Goal: Task Accomplishment & Management: Manage account settings

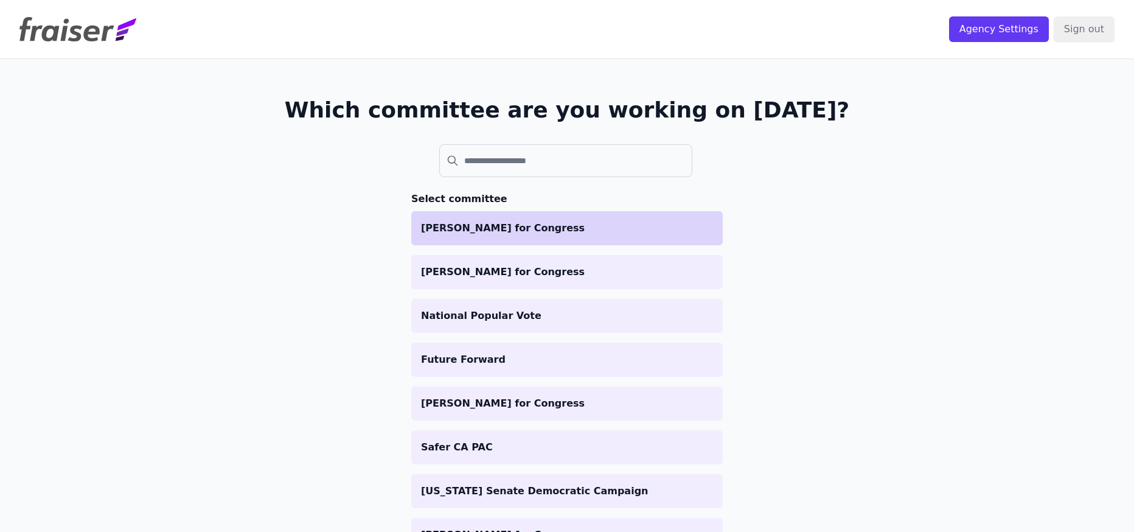
click at [553, 225] on p "[PERSON_NAME] for Congress" at bounding box center [567, 228] width 292 height 15
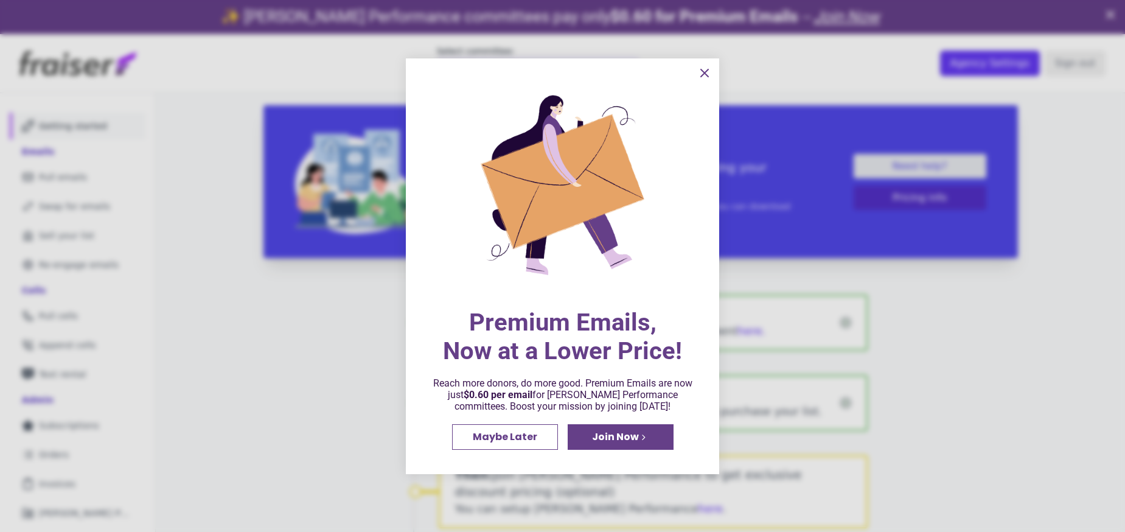
click at [517, 438] on span "Maybe Later" at bounding box center [505, 437] width 65 height 10
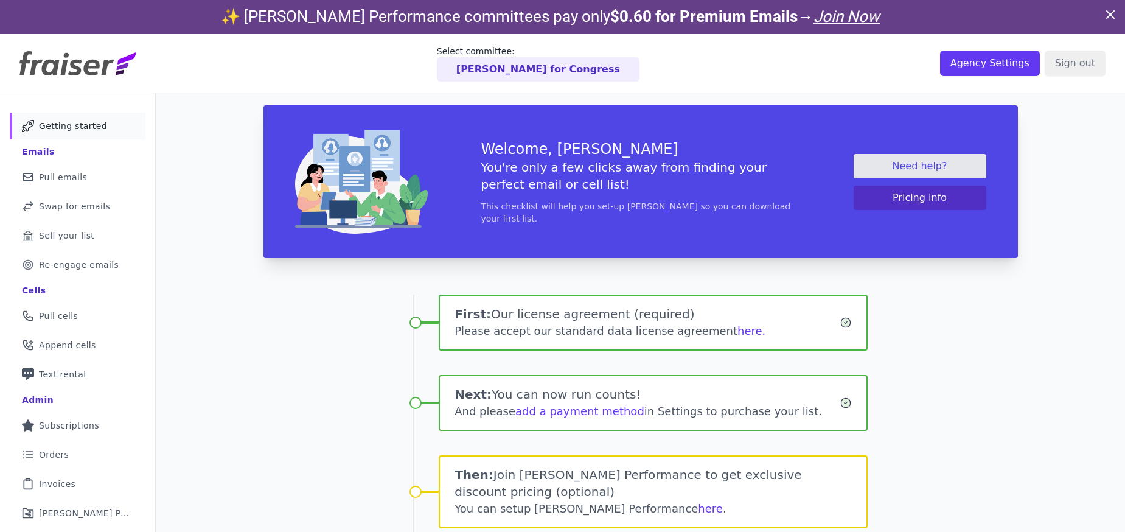
click at [716, 335] on div "Please accept our standard data license agreement here." at bounding box center [647, 331] width 385 height 17
click at [716, 333] on div "Please accept our standard data license agreement here." at bounding box center [647, 331] width 385 height 17
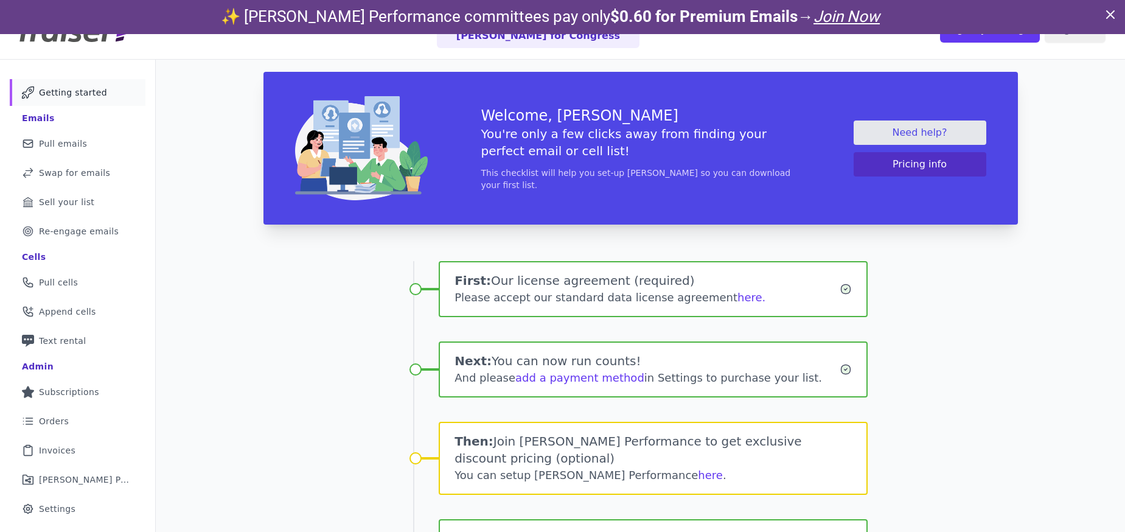
scroll to position [74, 0]
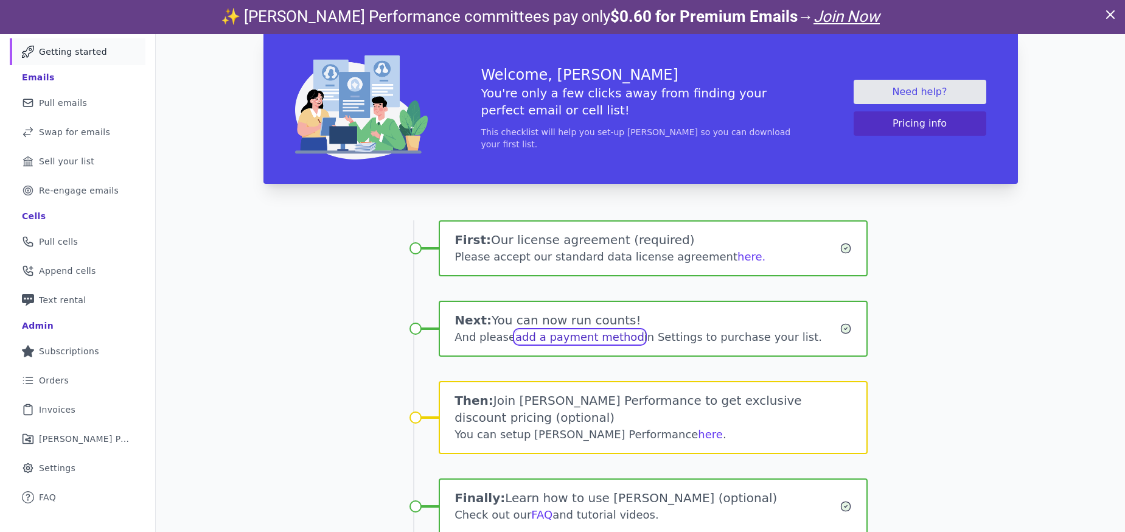
click at [561, 338] on link "add a payment method" at bounding box center [580, 336] width 129 height 13
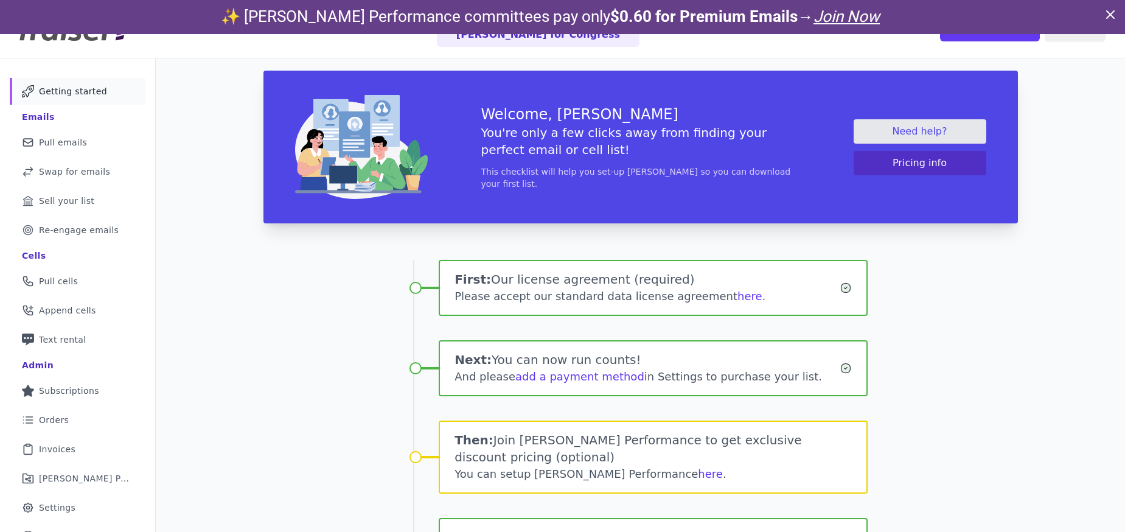
scroll to position [0, 0]
